Goal: Task Accomplishment & Management: Use online tool/utility

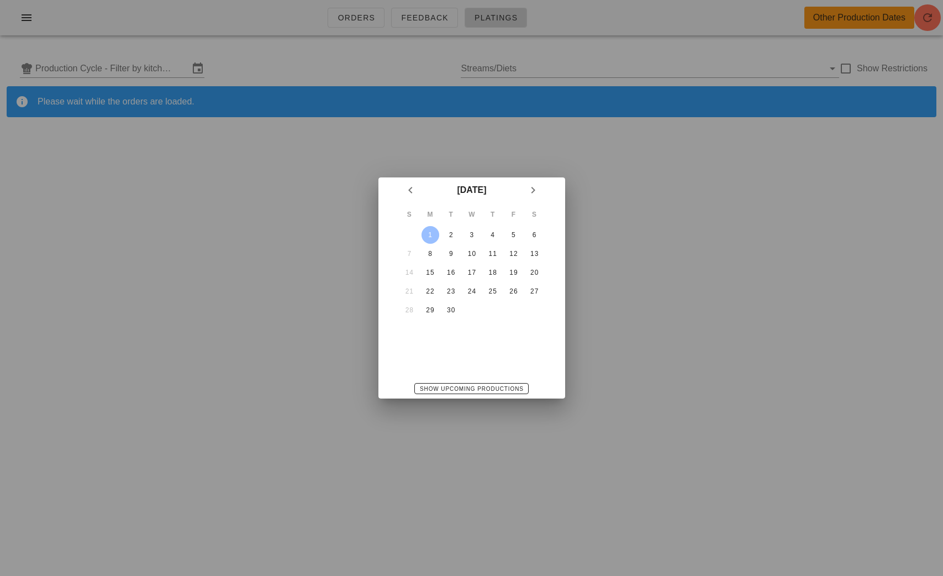
click at [443, 357] on div "September 2025 S M T W T F S 1 2 3 4 5 6 7 8 9 10 11 12 13 14 15 16 17 18 19 20…" at bounding box center [472, 287] width 187 height 221
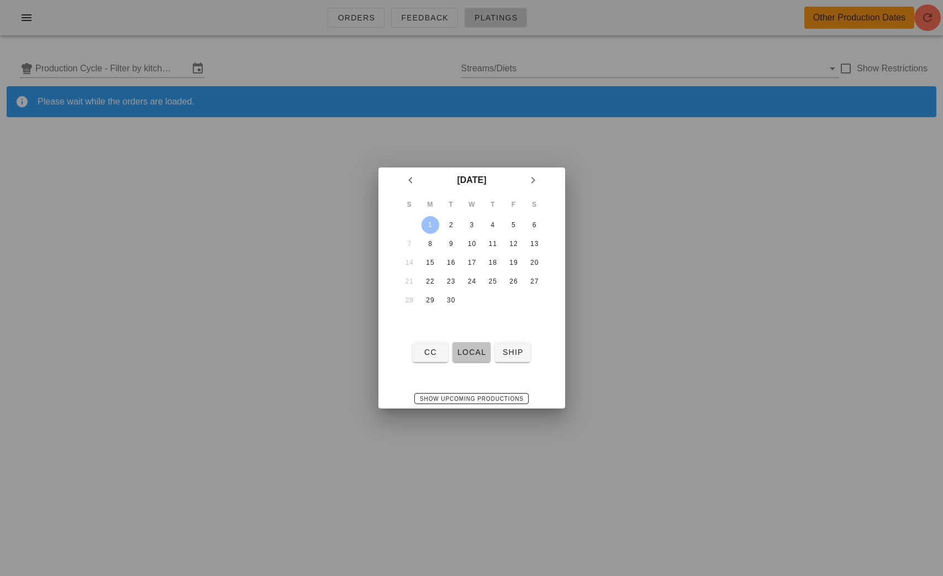
click at [470, 351] on span "local" at bounding box center [471, 352] width 29 height 9
type input "local: Mon-Wed (Sep 1-Sep 3)"
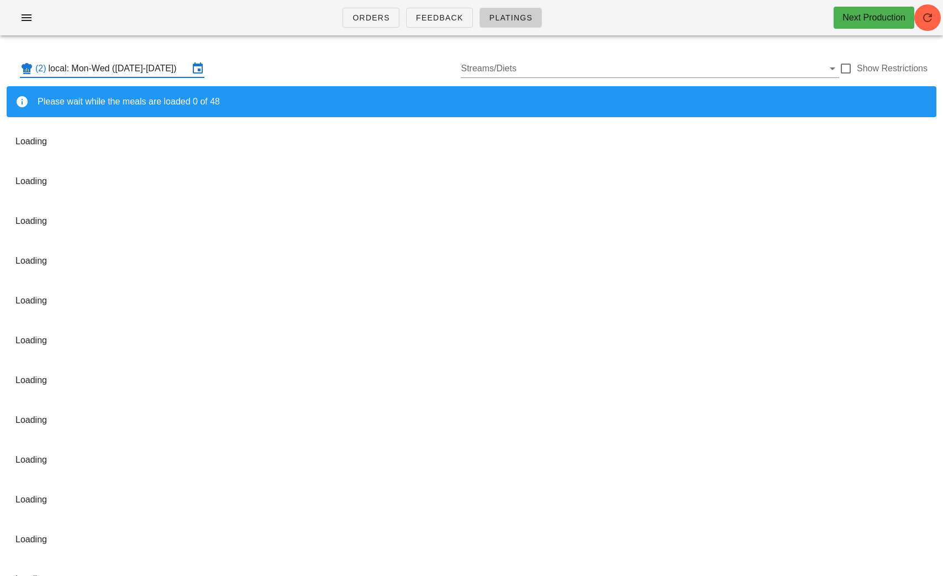
click at [145, 69] on input "local: Mon-Wed (Sep 1-Sep 3)" at bounding box center [119, 69] width 140 height 18
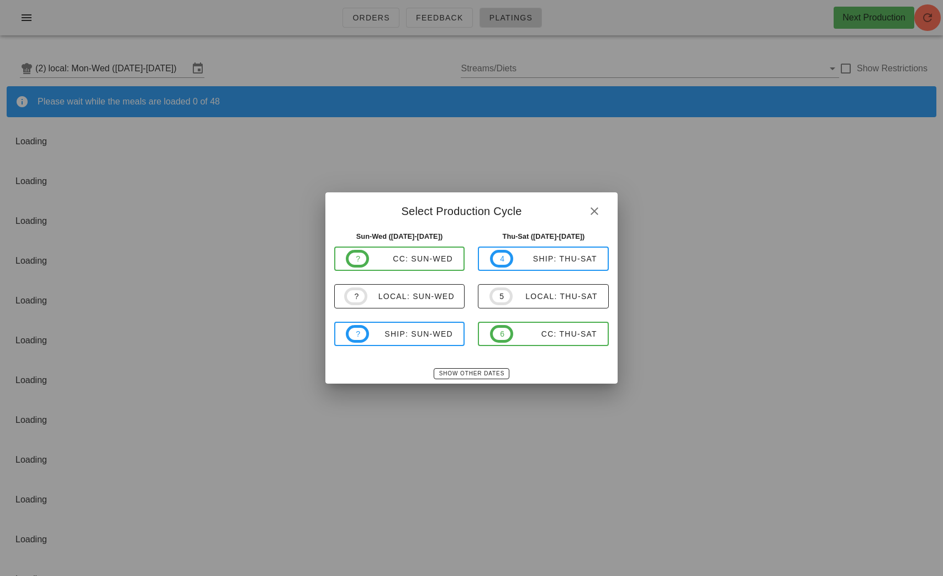
click at [49, 13] on div at bounding box center [471, 288] width 943 height 576
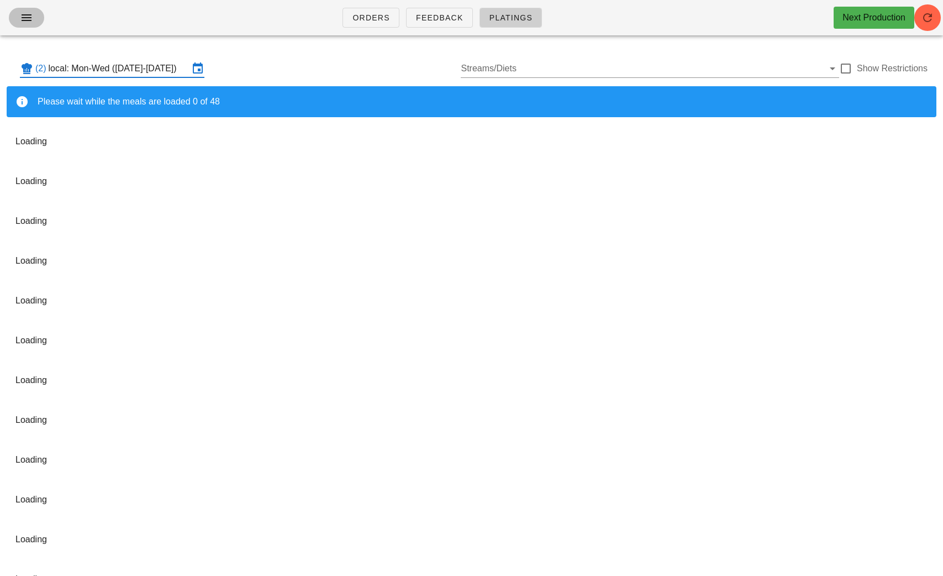
click at [27, 22] on icon "button" at bounding box center [26, 17] width 13 height 13
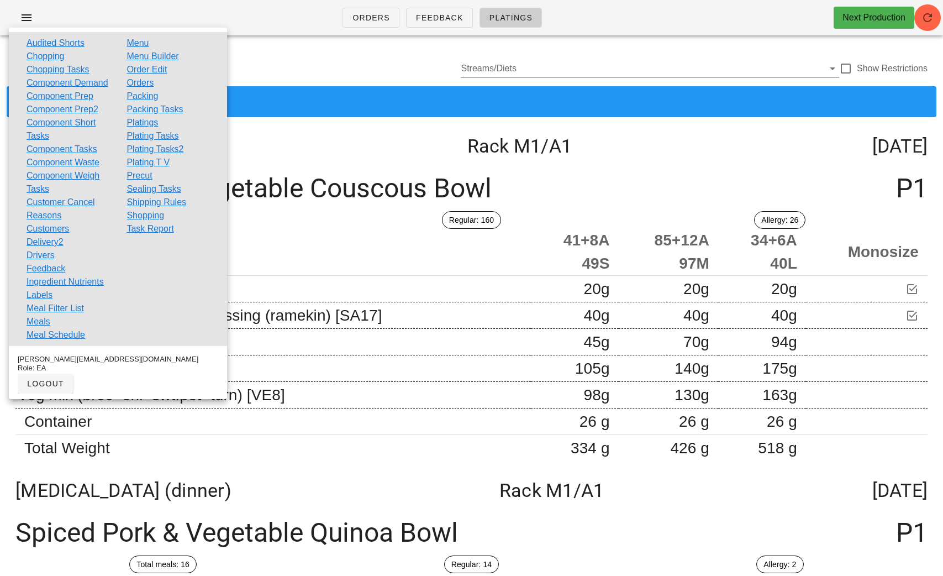
click at [166, 145] on link "Plating Tasks2" at bounding box center [155, 149] width 57 height 13
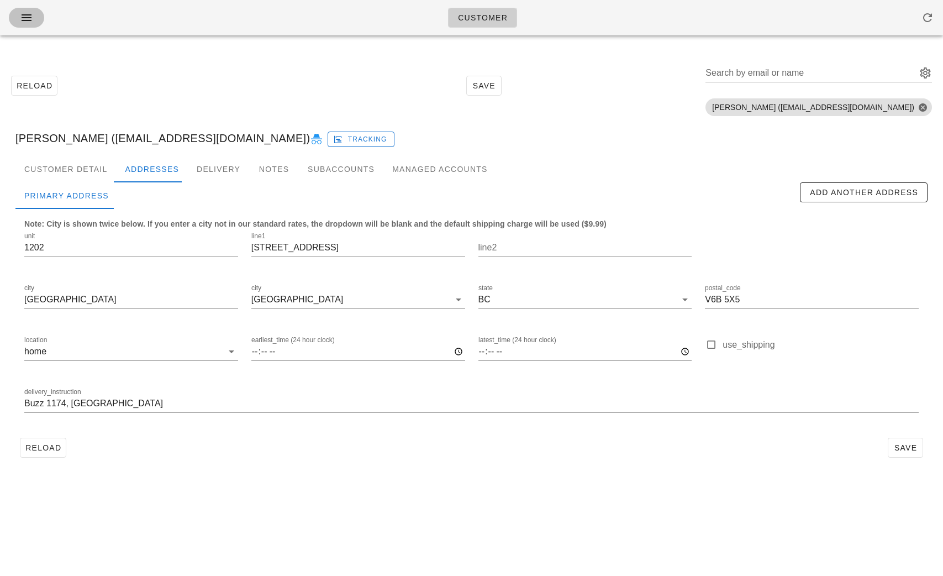
click at [19, 19] on span "button" at bounding box center [27, 17] width 18 height 13
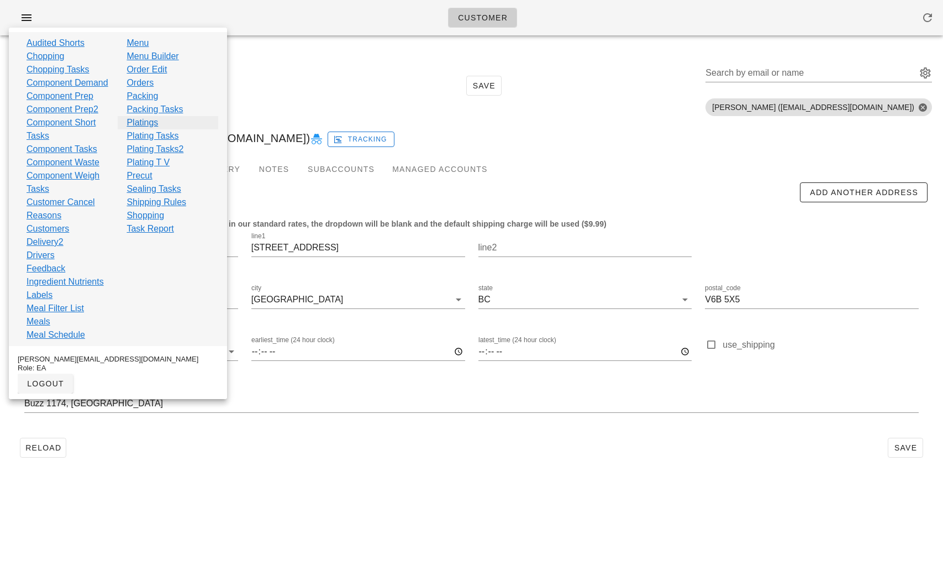
click at [151, 122] on link "Platings" at bounding box center [143, 122] width 32 height 13
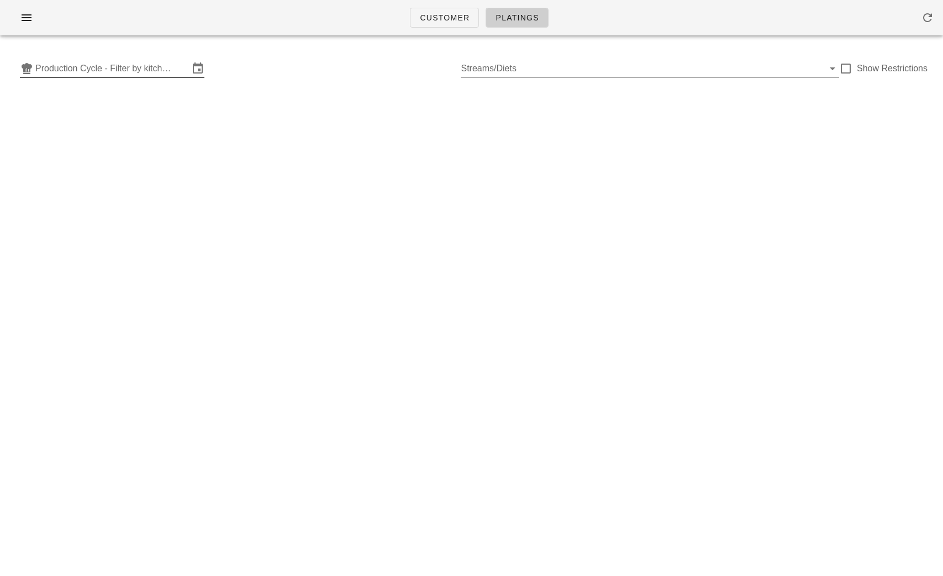
click at [137, 77] on div "Production Cycle - Filter by kitchen production schedules" at bounding box center [112, 69] width 185 height 18
click at [107, 66] on input "text" at bounding box center [112, 69] width 154 height 18
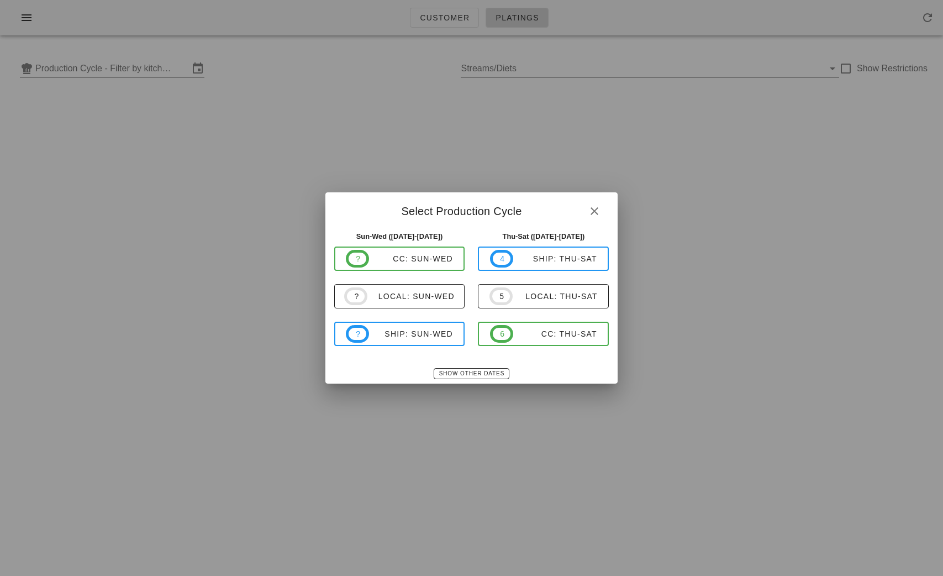
click at [277, 174] on div at bounding box center [471, 288] width 943 height 576
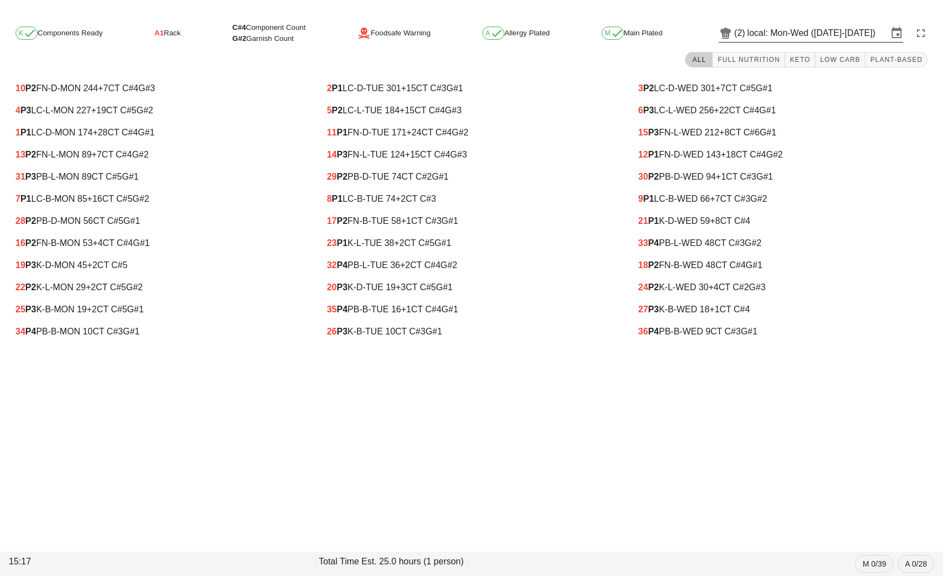
click at [779, 30] on input "local: Mon-Wed ([DATE]-[DATE])" at bounding box center [818, 33] width 140 height 18
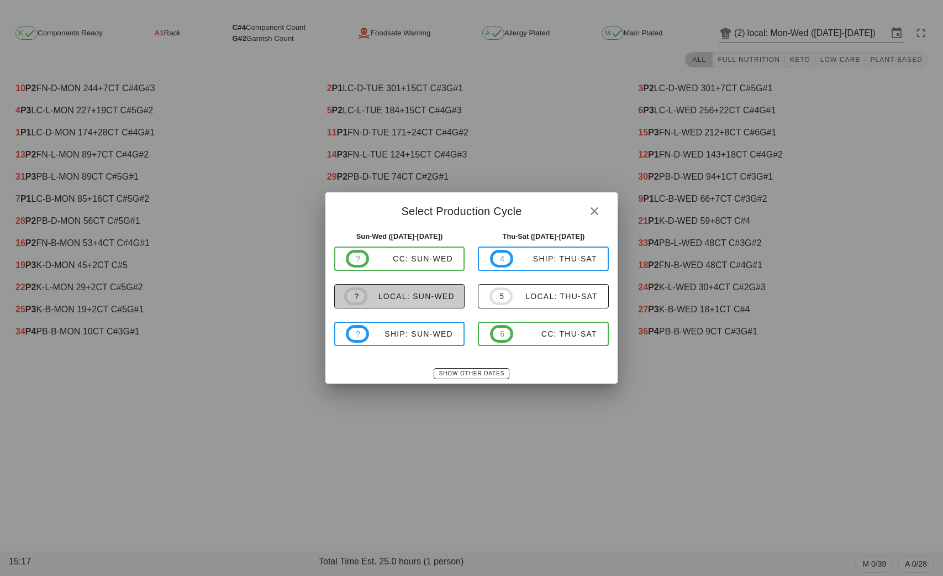
click at [413, 297] on div "local: Sun-Wed" at bounding box center [411, 296] width 87 height 9
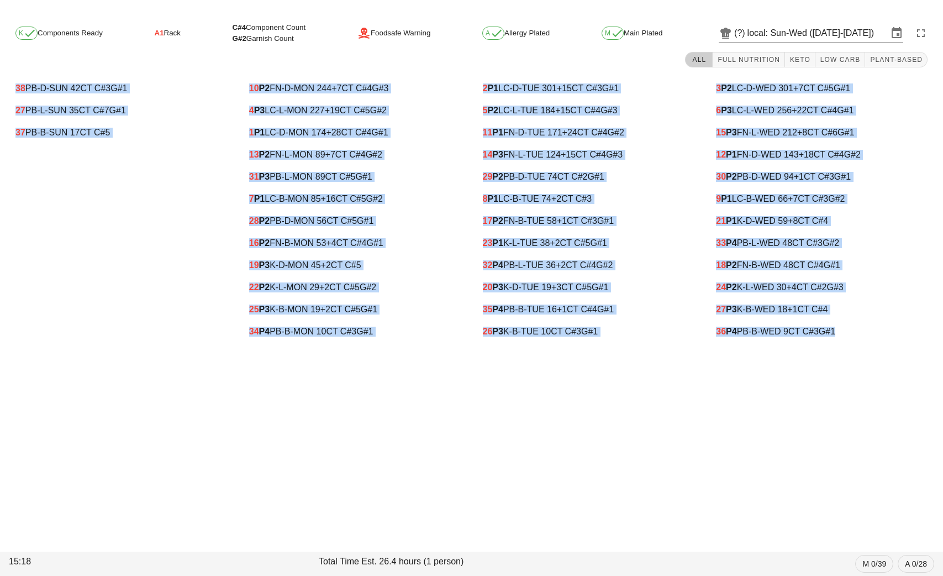
drag, startPoint x: 229, startPoint y: 68, endPoint x: 861, endPoint y: 347, distance: 691.1
click at [861, 347] on div "K Components Ready A1 Rack C#4 Component Count G#2 Garnish Count Foodsafe Warni…" at bounding box center [471, 183] width 943 height 340
copy div "38 PB-D-SUN 42 CT C#3 G#1 27 PB-L-SUN 35 CT C#7 G#1 37 PB-B-SUN 17 CT C#5 10 P2…"
click at [243, 177] on div "31 P3 PB-L-MON 89 CT C#5 G#1" at bounding box center [354, 177] width 229 height 22
